Goal: Task Accomplishment & Management: Use online tool/utility

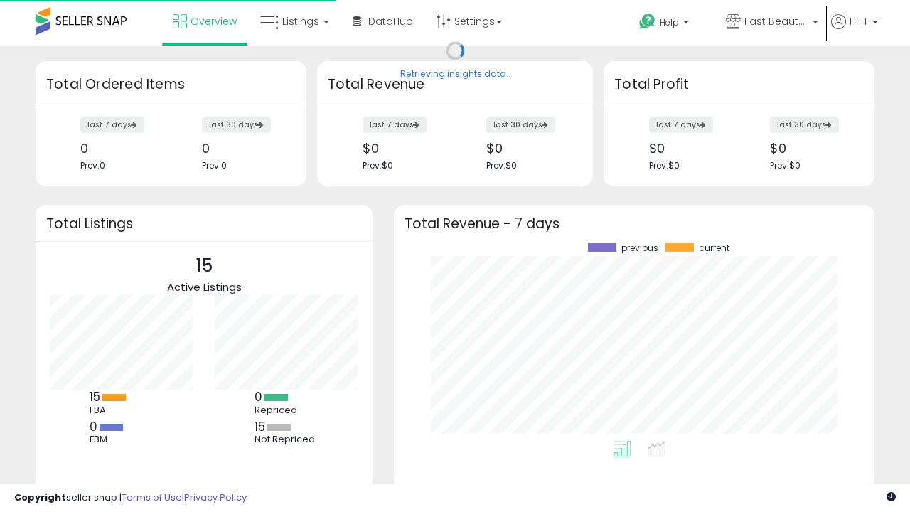
scroll to position [198, 452]
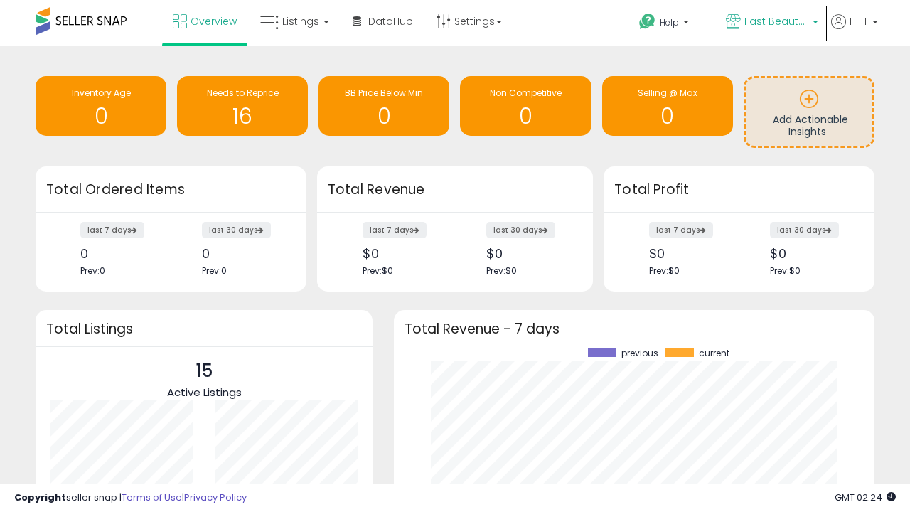
click at [771, 23] on span "Fast Beauty ([GEOGRAPHIC_DATA])" at bounding box center [777, 21] width 64 height 14
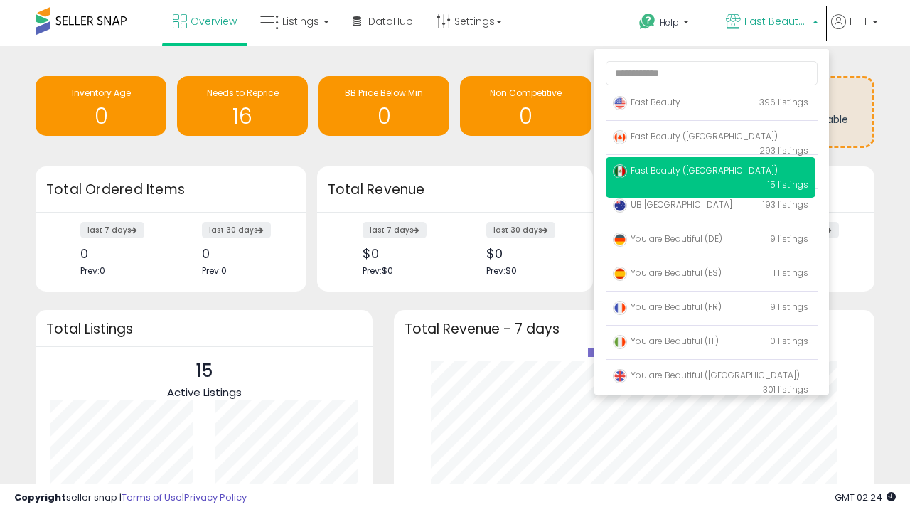
click at [710, 105] on p "Fast Beauty 396 listings" at bounding box center [711, 103] width 210 height 28
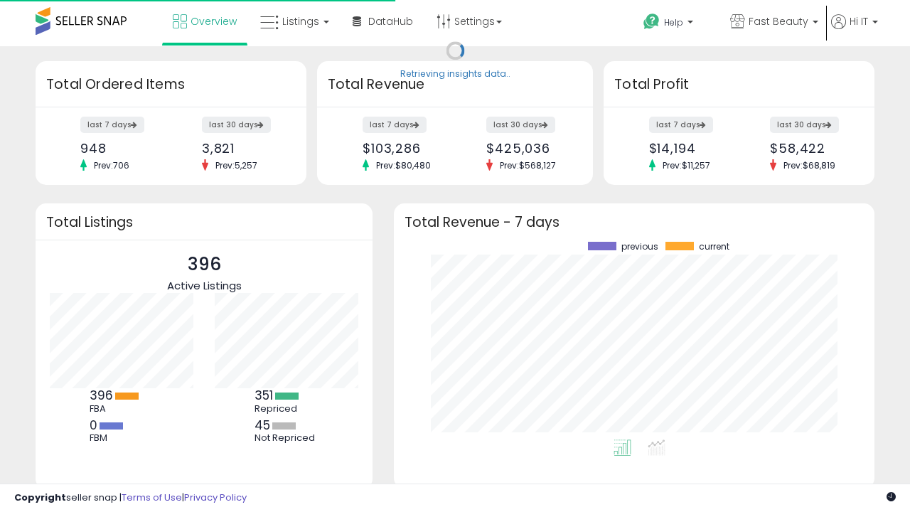
scroll to position [198, 452]
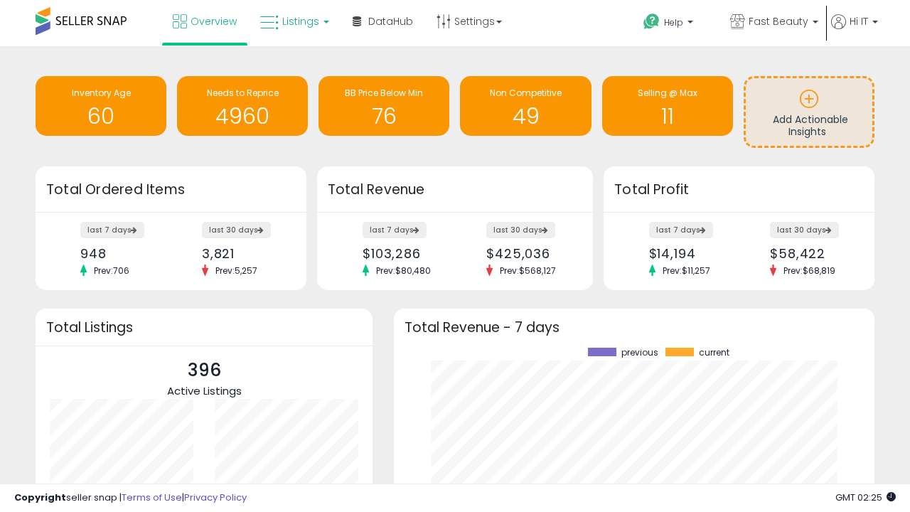
click at [293, 21] on span "Listings" at bounding box center [300, 21] width 37 height 14
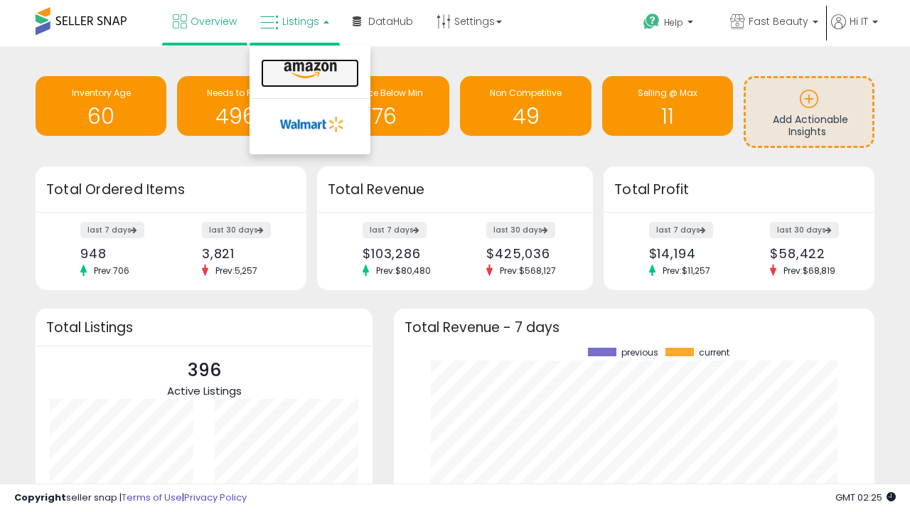
click at [309, 70] on icon at bounding box center [310, 70] width 62 height 18
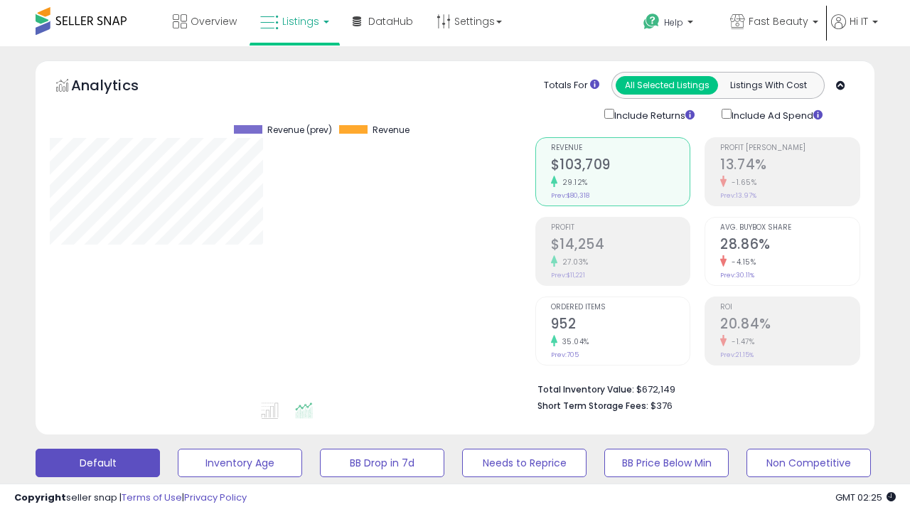
scroll to position [292, 485]
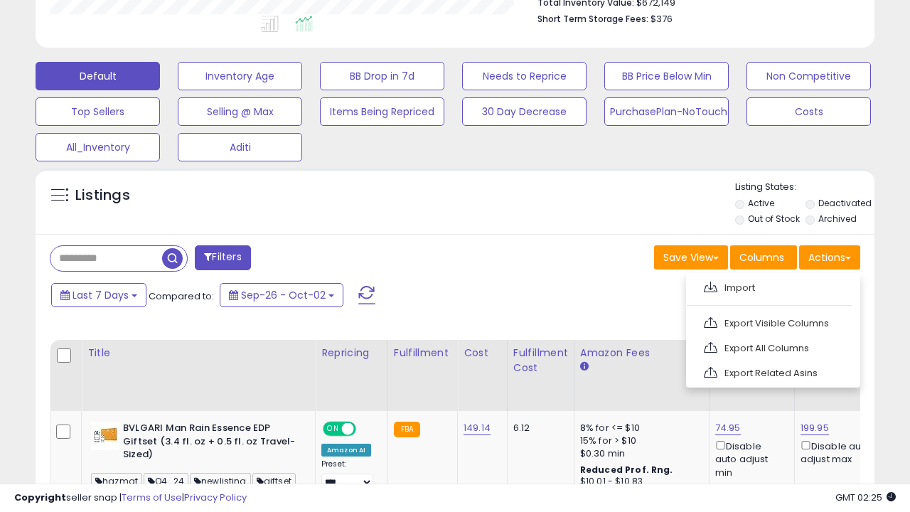
click at [710, 285] on span at bounding box center [711, 287] width 14 height 11
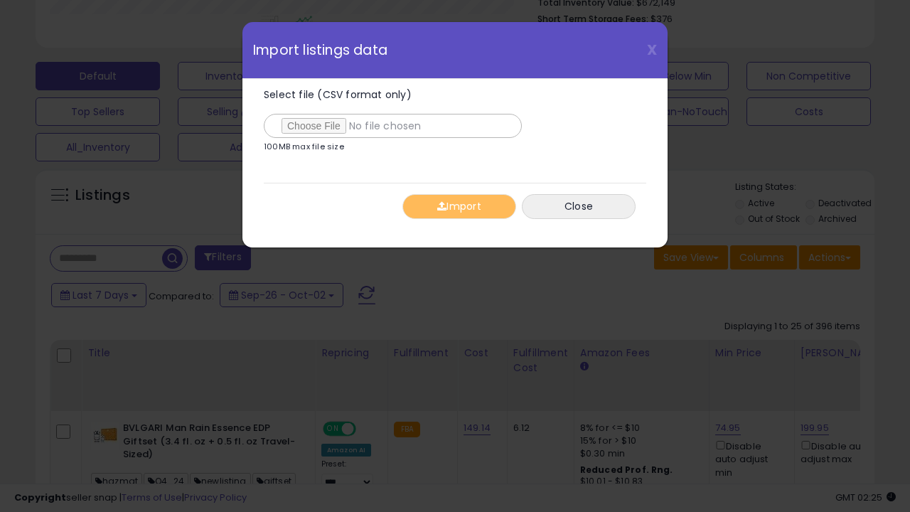
type input "**********"
click at [459, 206] on button "Import" at bounding box center [459, 206] width 114 height 25
